Goal: Understand process/instructions

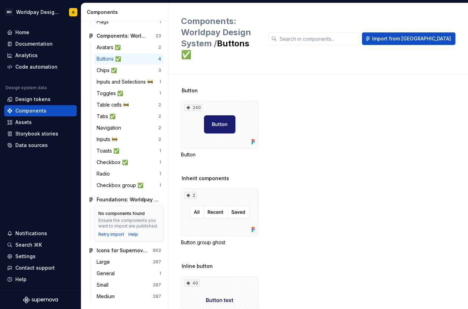
scroll to position [106, 0]
click at [30, 45] on div "Documentation" at bounding box center [33, 43] width 37 height 7
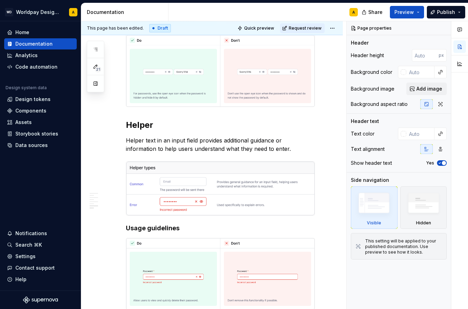
scroll to position [1485, 0]
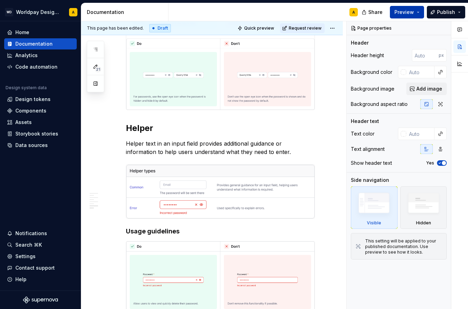
click at [405, 10] on span "Preview" at bounding box center [404, 12] width 20 height 7
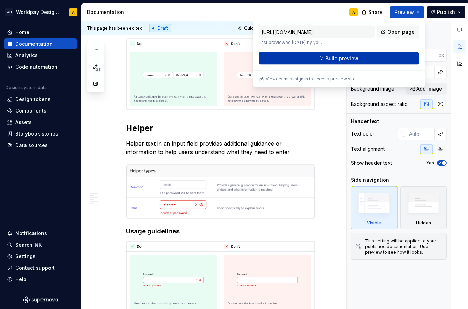
click at [380, 57] on button "Build preview" at bounding box center [339, 58] width 160 height 13
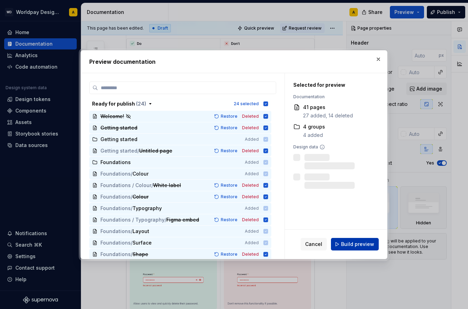
click at [348, 247] on span "Build preview" at bounding box center [357, 244] width 33 height 7
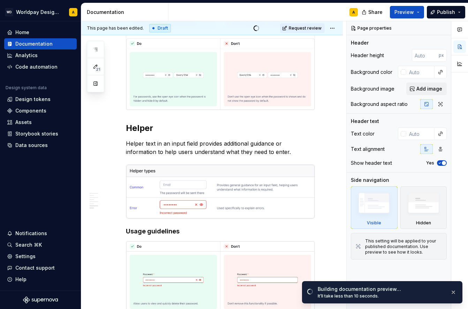
scroll to position [1391, 0]
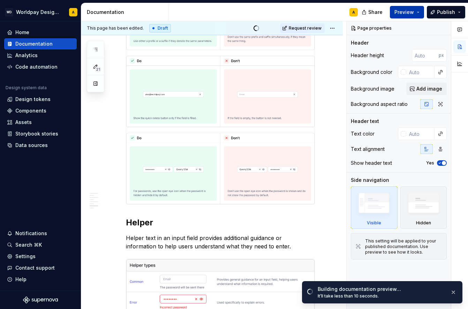
click at [409, 14] on span "Preview" at bounding box center [404, 12] width 20 height 7
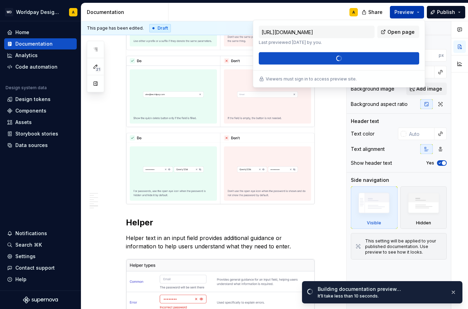
click at [409, 13] on span "Preview" at bounding box center [404, 12] width 20 height 7
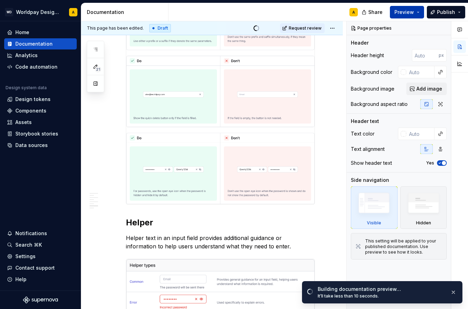
click at [409, 13] on span "Preview" at bounding box center [404, 12] width 20 height 7
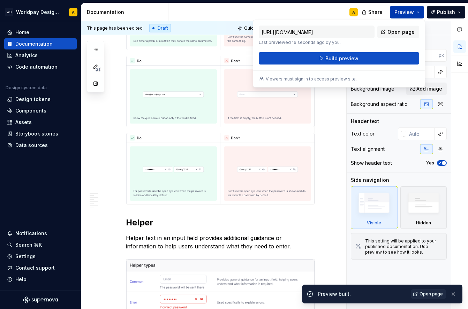
click at [407, 15] on span "Preview" at bounding box center [404, 12] width 20 height 7
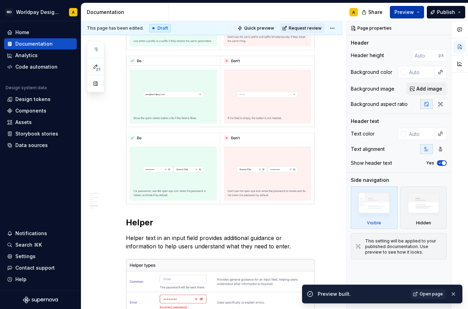
click at [407, 15] on span "Preview" at bounding box center [404, 12] width 20 height 7
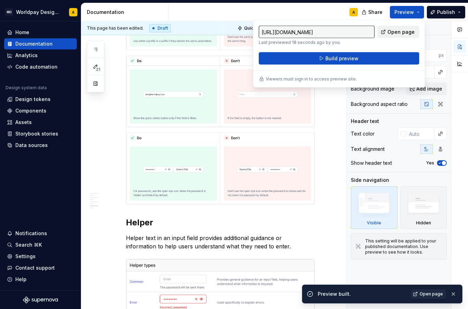
click at [404, 34] on span "Open page" at bounding box center [400, 32] width 27 height 7
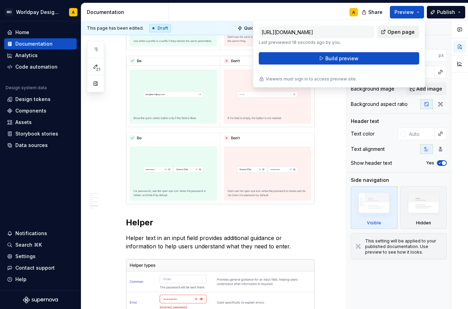
type textarea "*"
